Goal: Register for event/course

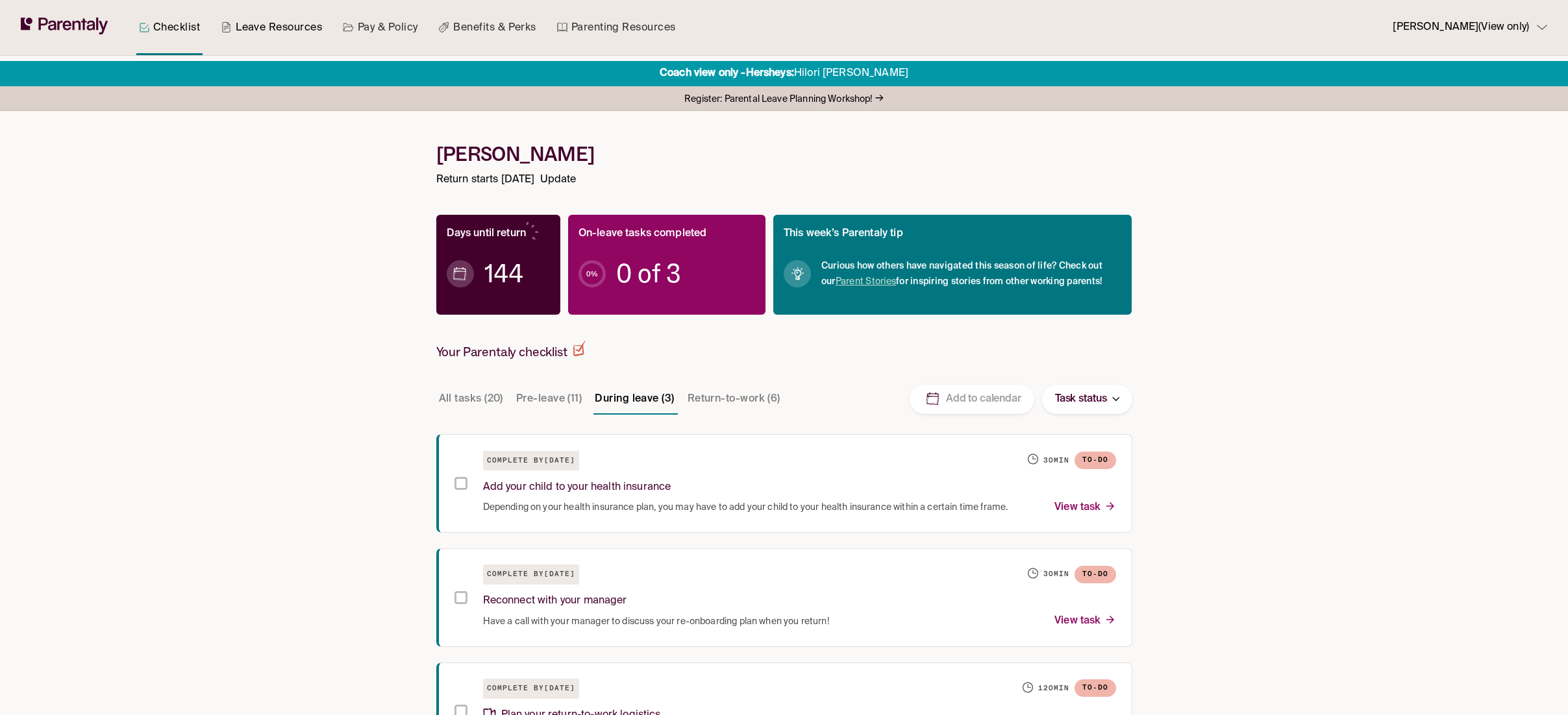
click at [271, 23] on link "Leave Resources" at bounding box center [271, 27] width 107 height 55
click at [267, 30] on link "Leave Resources" at bounding box center [271, 27] width 107 height 55
click at [268, 29] on link "Leave Resources" at bounding box center [271, 27] width 107 height 55
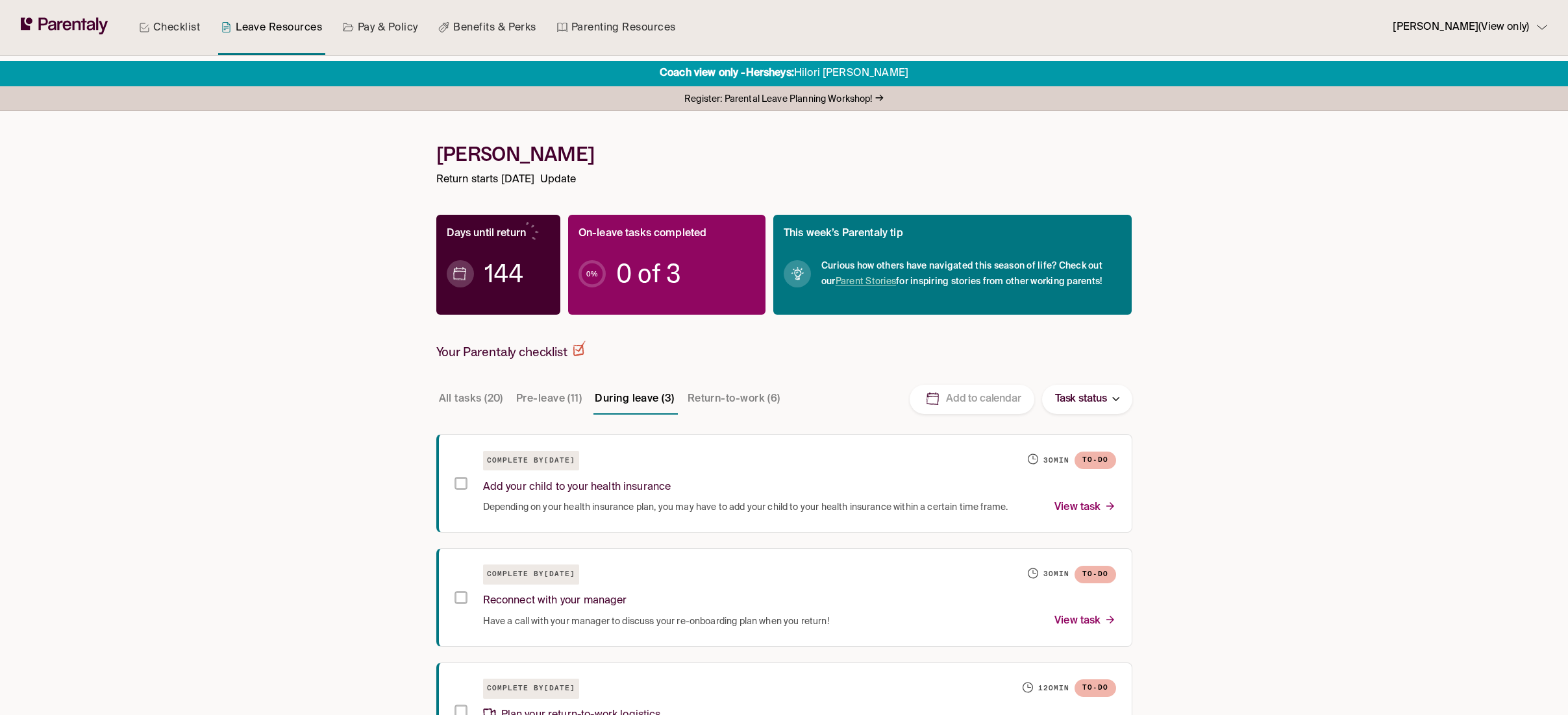
click at [268, 29] on link "Leave Resources" at bounding box center [271, 27] width 107 height 55
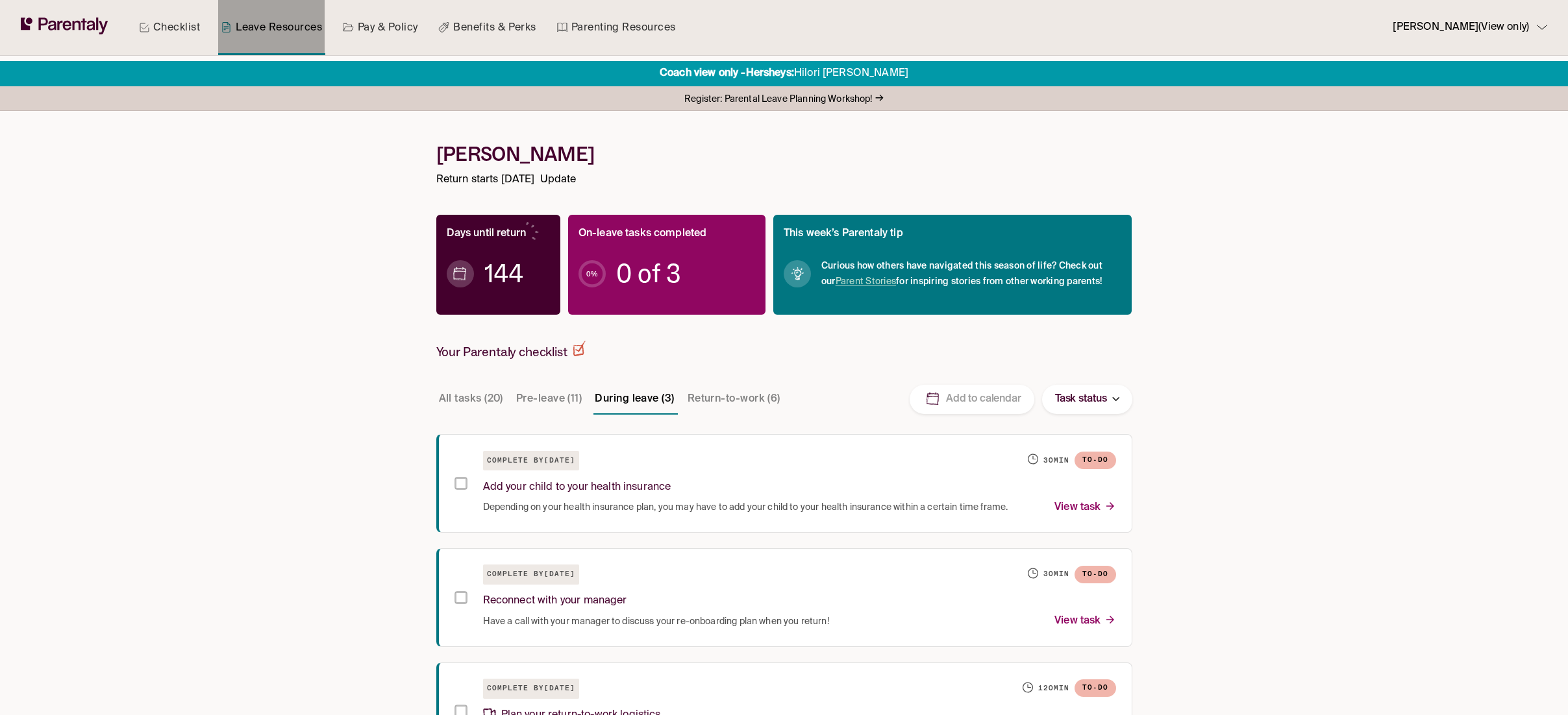
click at [268, 29] on link "Leave Resources" at bounding box center [271, 27] width 107 height 55
click at [858, 97] on span "Register: Parental Leave Planning Workshop!" at bounding box center [778, 100] width 187 height 18
click at [300, 24] on link "Leave Resources" at bounding box center [271, 27] width 107 height 55
click at [1510, 31] on p "[PERSON_NAME] (View only)" at bounding box center [1461, 28] width 136 height 18
